Goal: Task Accomplishment & Management: Manage account settings

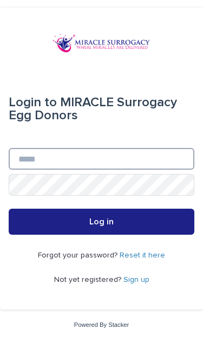
click at [56, 170] on input "Email" at bounding box center [102, 159] width 186 height 22
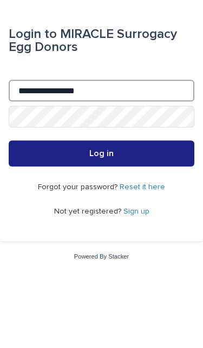
type input "**********"
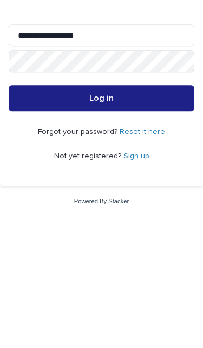
click at [37, 209] on button "Log in" at bounding box center [102, 222] width 186 height 26
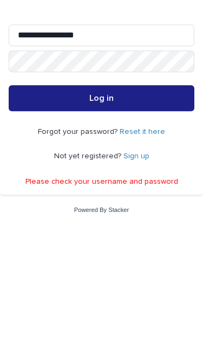
click at [44, 204] on button "Log in" at bounding box center [102, 217] width 186 height 26
